Goal: Task Accomplishment & Management: Manage account settings

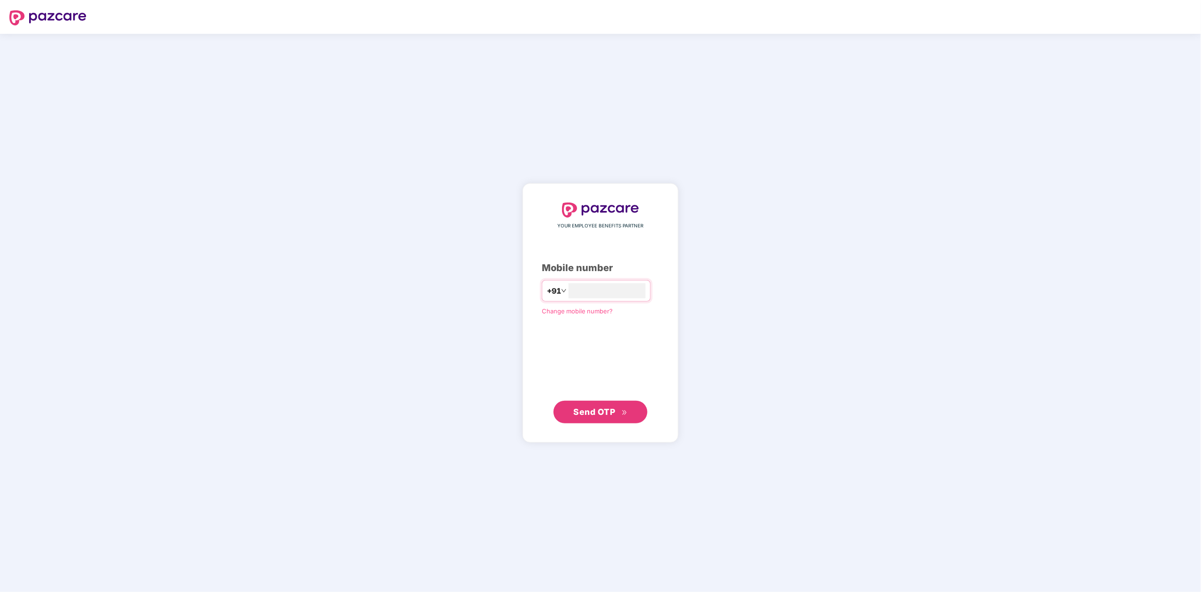
type input "**********"
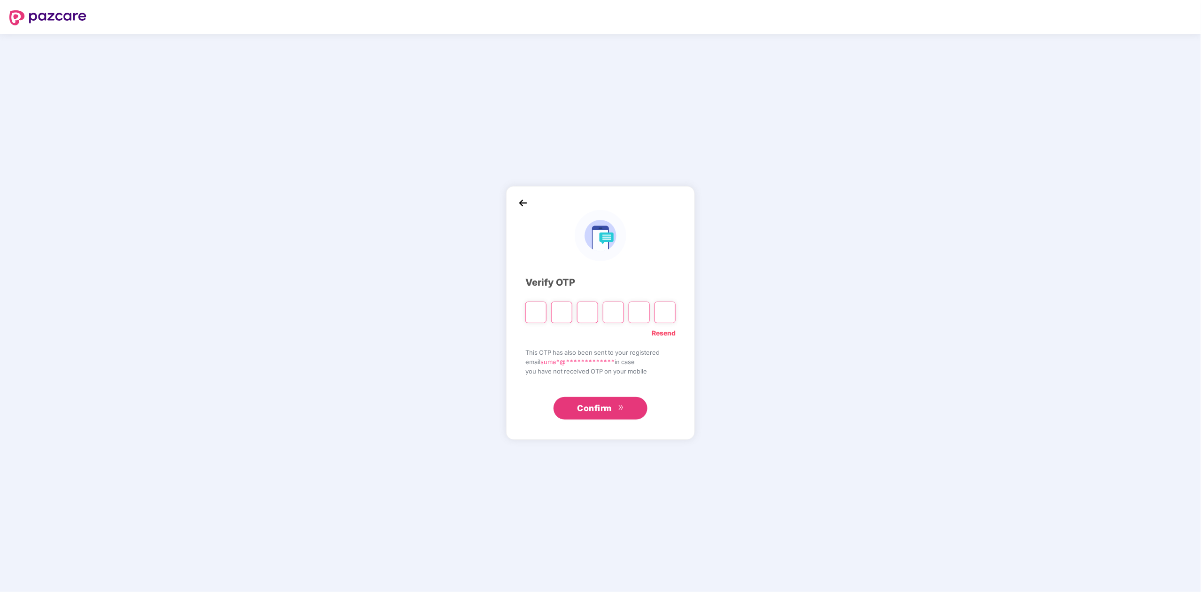
paste input "*"
type input "*"
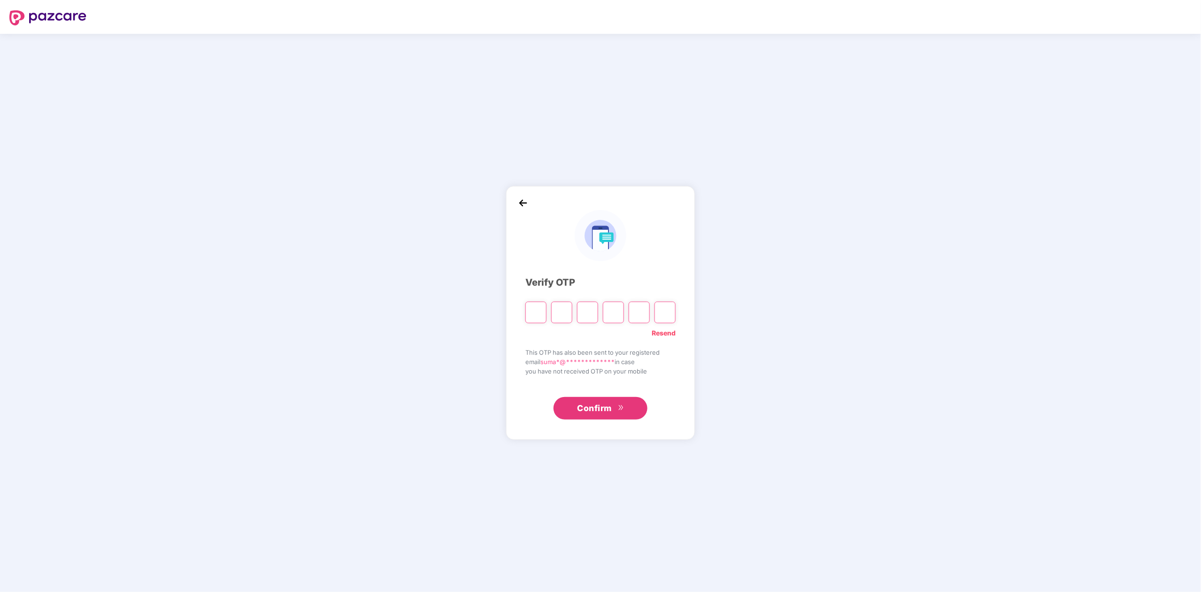
type input "*"
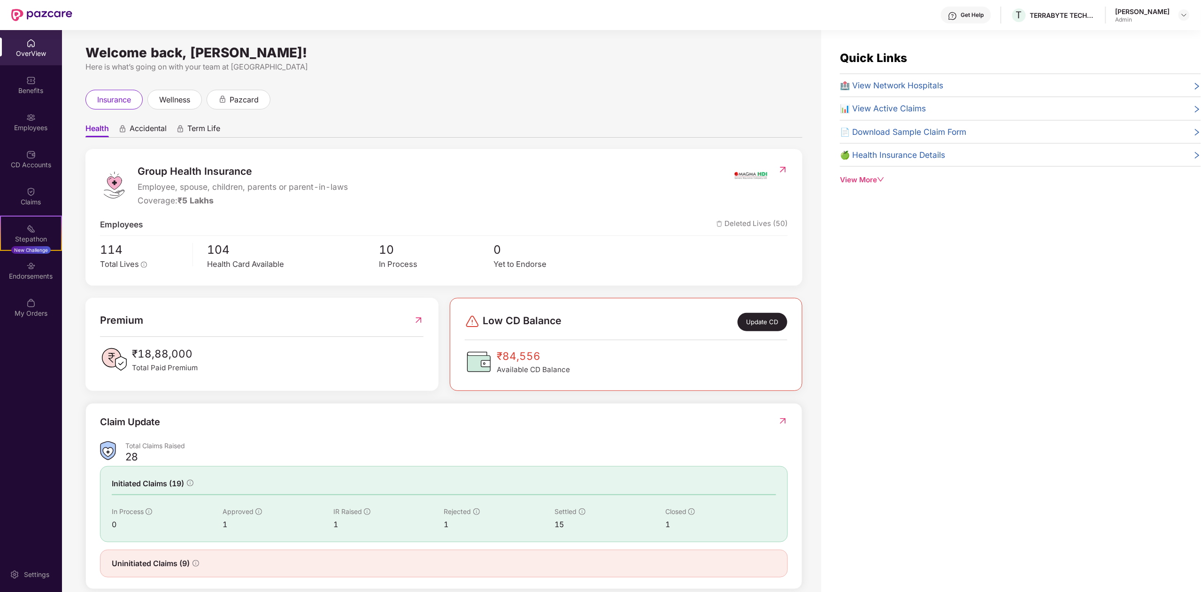
click at [768, 322] on div "Update CD" at bounding box center [763, 322] width 50 height 18
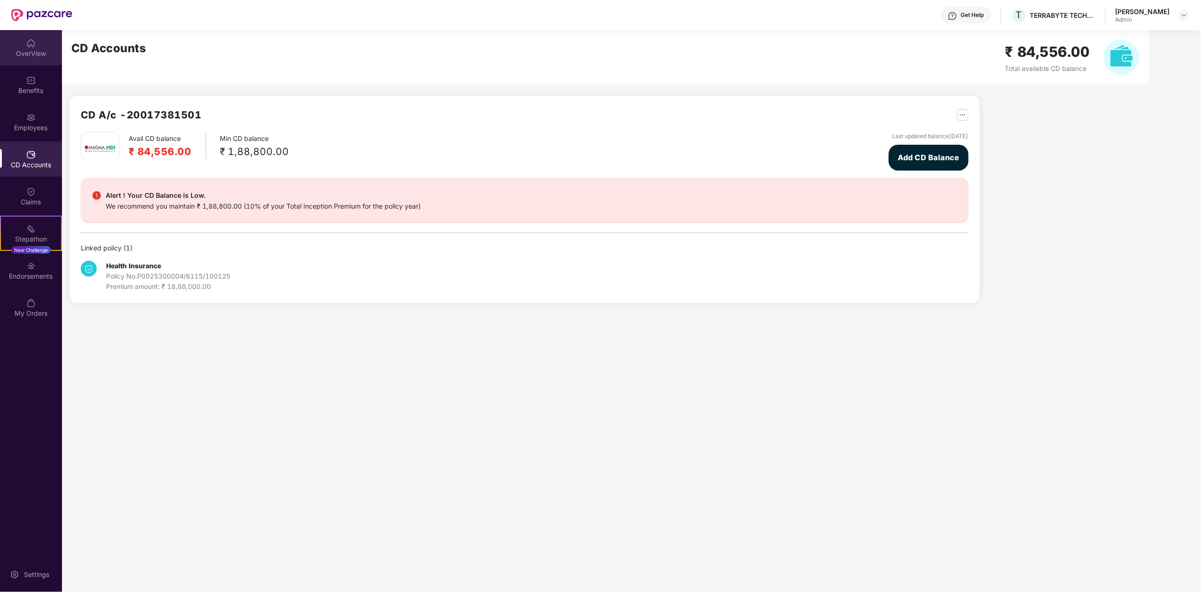
click at [22, 44] on div "OverView" at bounding box center [31, 47] width 62 height 35
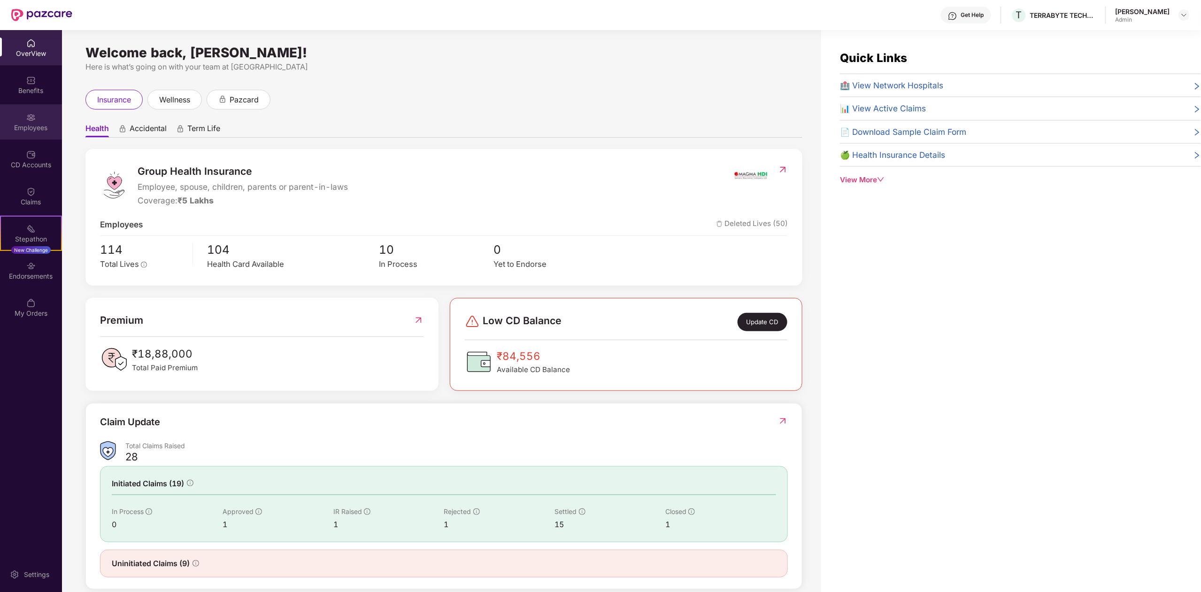
click at [36, 115] on div "Employees" at bounding box center [31, 121] width 62 height 35
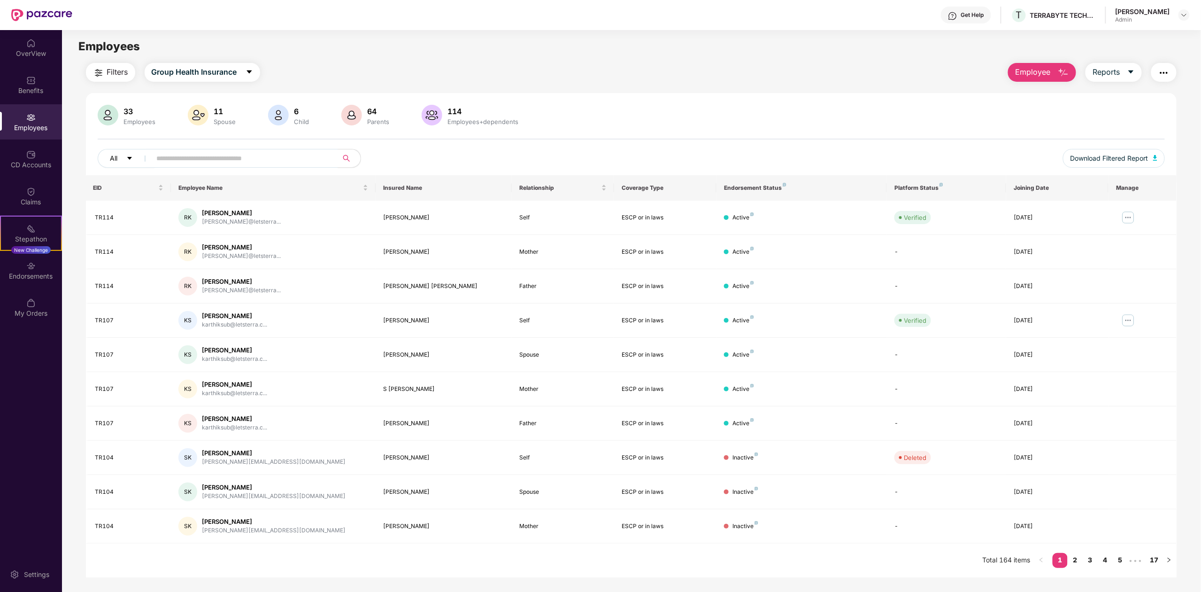
click at [123, 160] on button "All" at bounding box center [126, 158] width 57 height 19
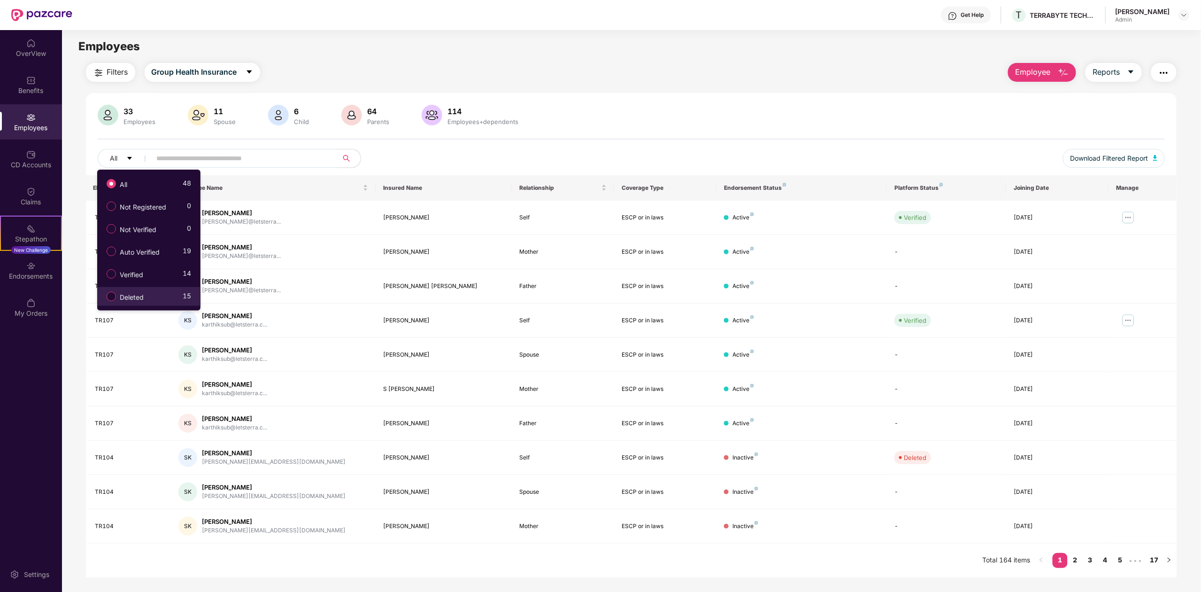
click at [155, 299] on div "Deleted 15" at bounding box center [146, 296] width 89 height 16
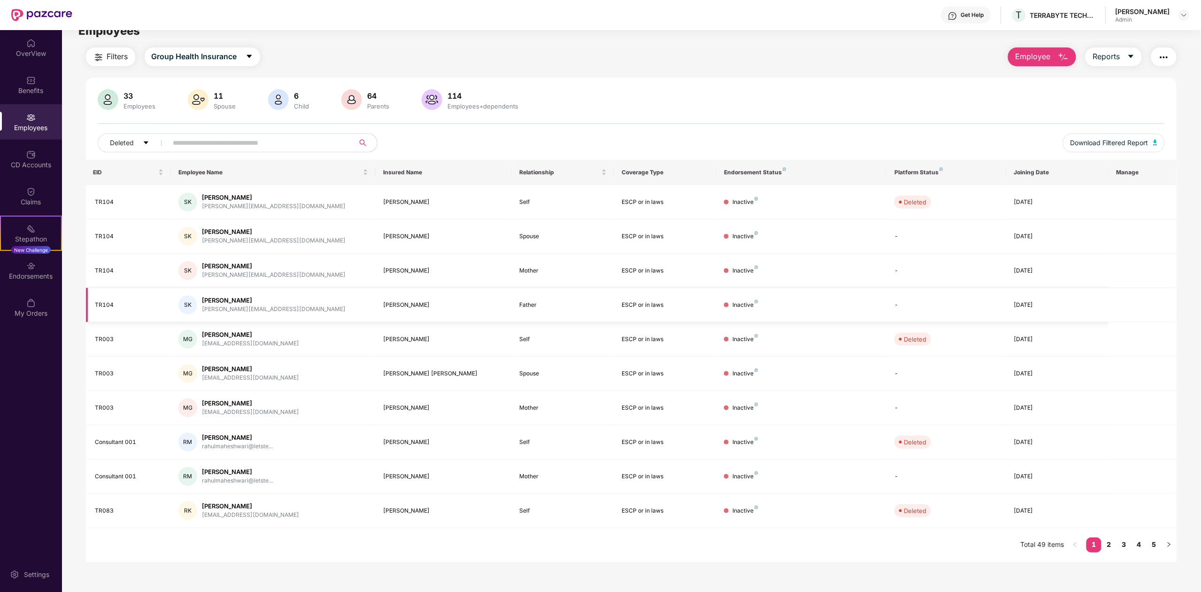
scroll to position [30, 0]
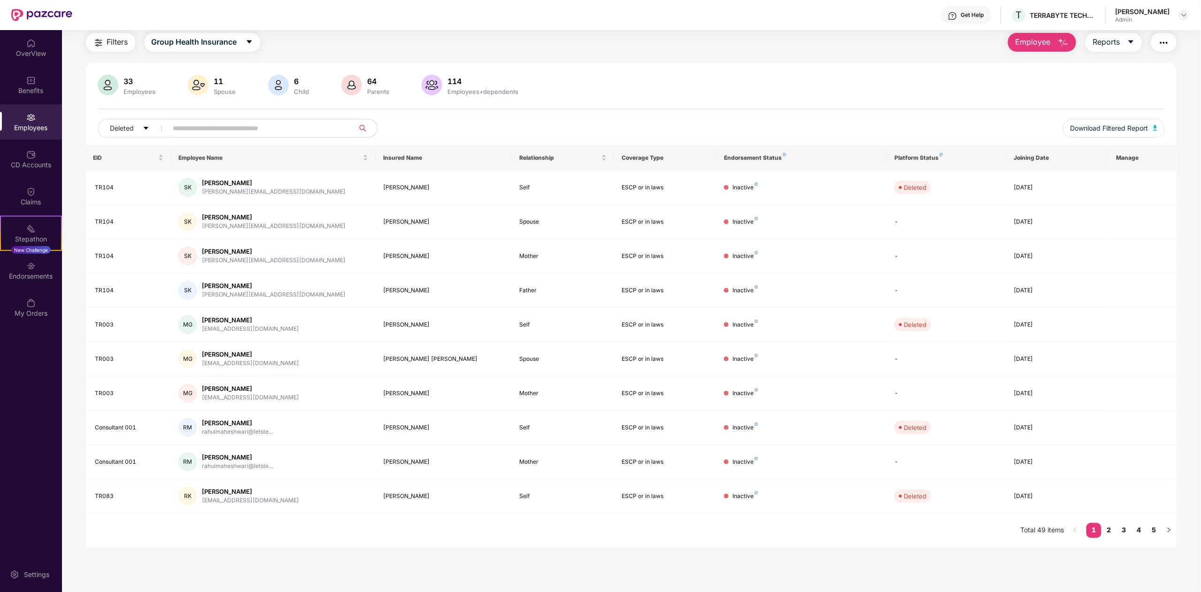
click at [233, 128] on input "text" at bounding box center [257, 128] width 169 height 14
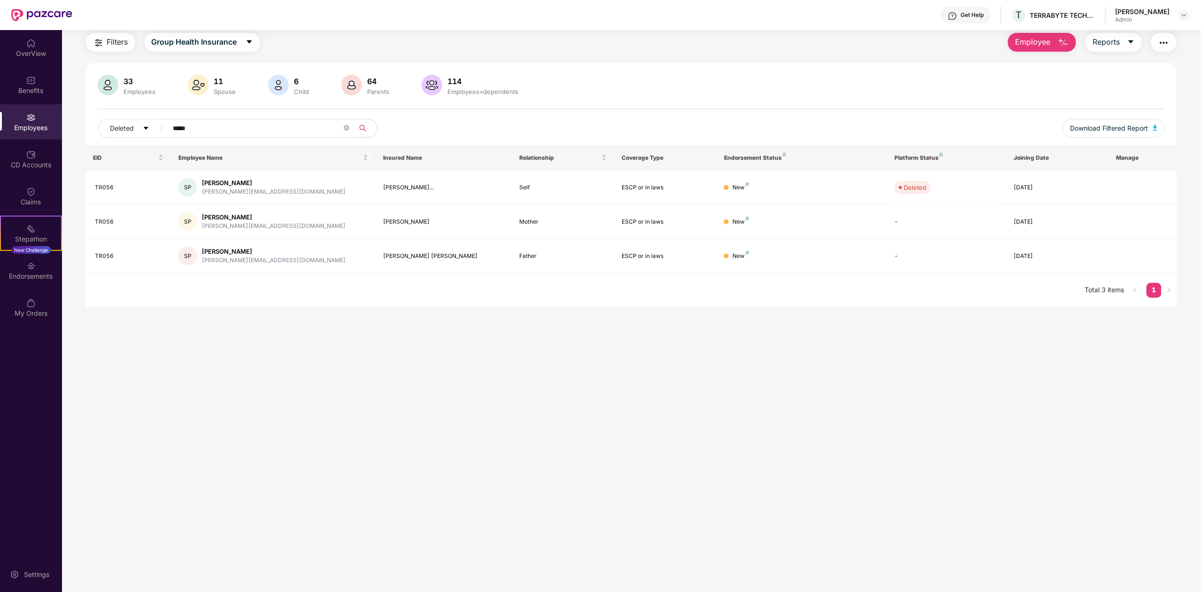
type input "*****"
